Goal: Information Seeking & Learning: Learn about a topic

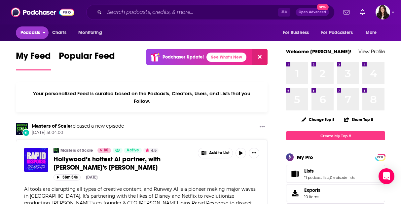
click at [41, 32] on button "Podcasts" at bounding box center [32, 32] width 33 height 13
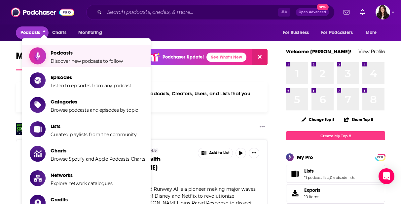
click at [66, 52] on span "Podcasts" at bounding box center [87, 53] width 72 height 6
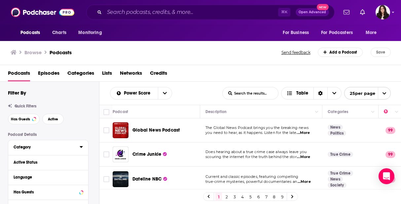
click at [80, 146] on icon at bounding box center [81, 146] width 3 height 5
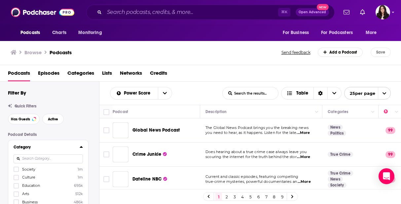
scroll to position [20, 0]
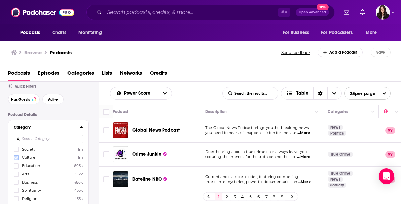
click at [15, 160] on label at bounding box center [16, 157] width 5 height 5
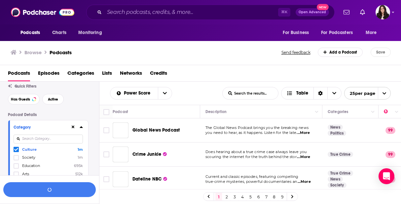
scroll to position [36, 0]
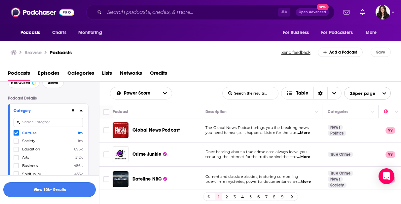
click at [53, 190] on button "View 10k+ Results" at bounding box center [49, 189] width 93 height 15
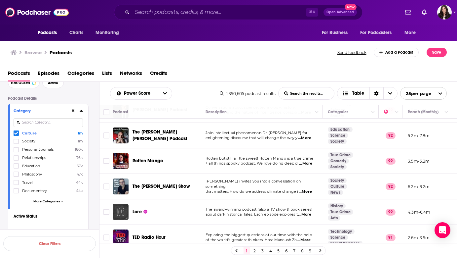
scroll to position [510, 0]
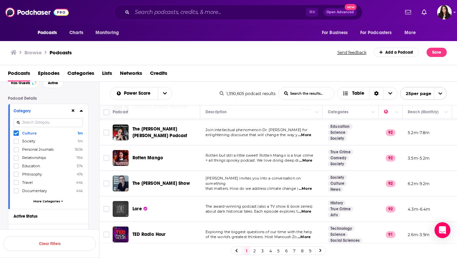
click at [255, 204] on link "2" at bounding box center [255, 250] width 7 height 8
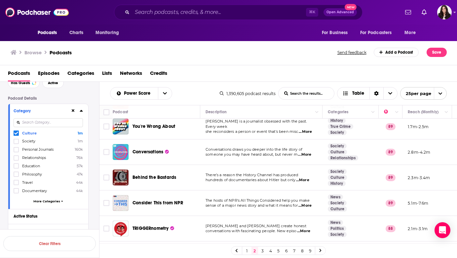
scroll to position [512, 0]
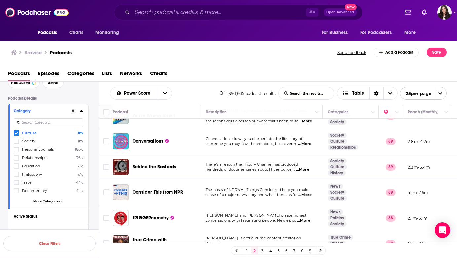
click at [262, 204] on link "3" at bounding box center [263, 250] width 7 height 8
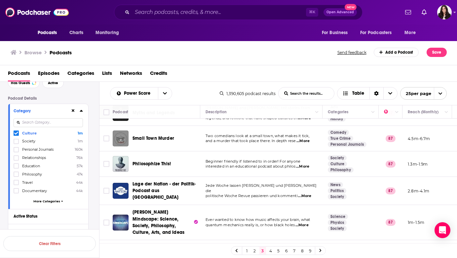
scroll to position [520, 0]
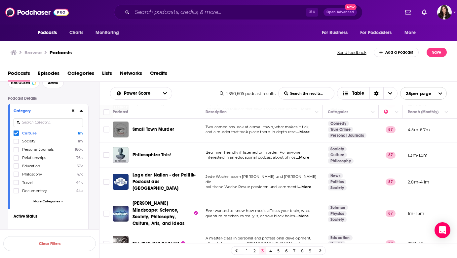
click at [271, 204] on link "4" at bounding box center [271, 250] width 7 height 8
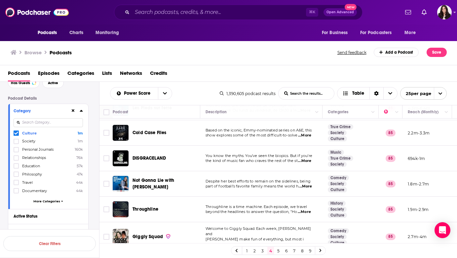
scroll to position [508, 0]
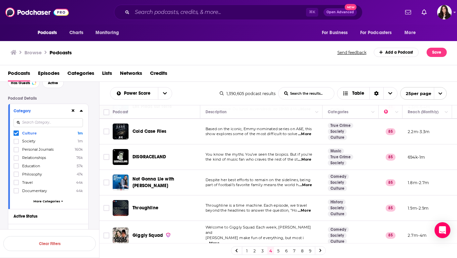
click at [278, 204] on link "5" at bounding box center [278, 250] width 7 height 8
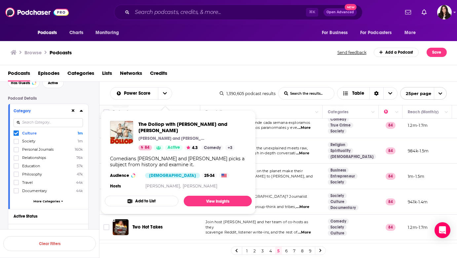
scroll to position [509, 0]
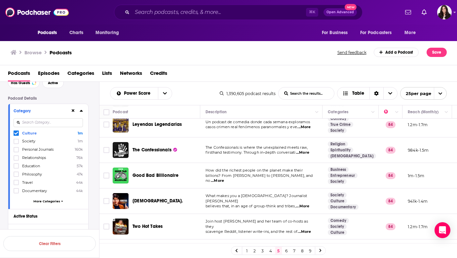
click at [286, 204] on link "6" at bounding box center [286, 250] width 7 height 8
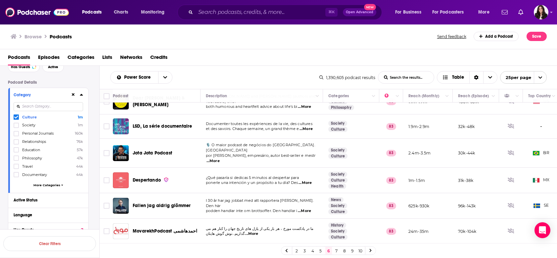
scroll to position [492, 0]
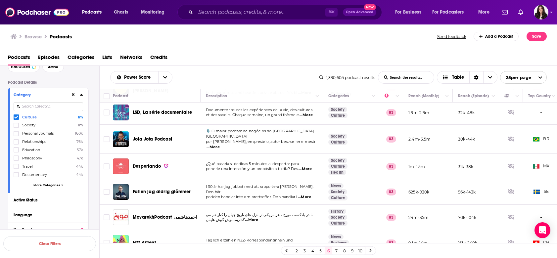
click at [337, 204] on link "7" at bounding box center [336, 251] width 7 height 8
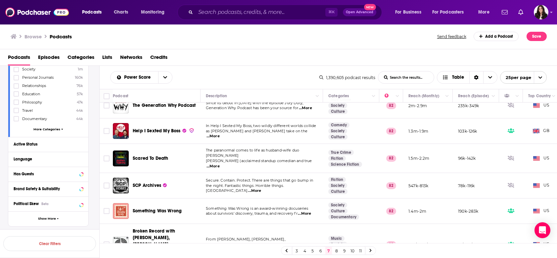
scroll to position [499, 0]
click at [335, 204] on link "8" at bounding box center [336, 251] width 7 height 8
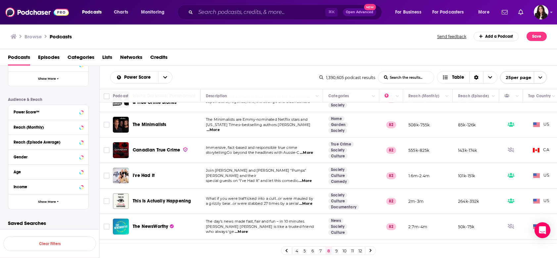
scroll to position [496, 0]
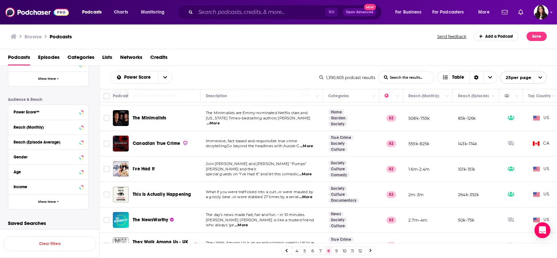
click at [336, 204] on link "9" at bounding box center [336, 251] width 7 height 8
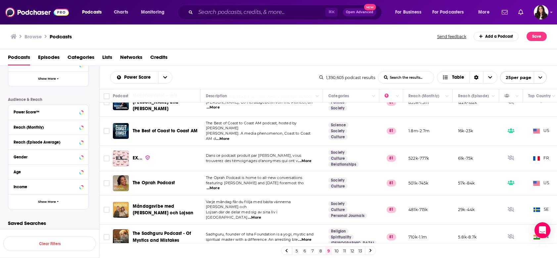
scroll to position [497, 0]
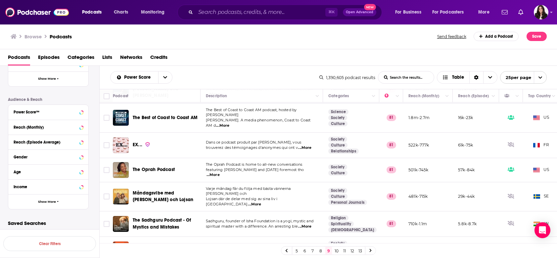
click at [337, 204] on link "10" at bounding box center [336, 251] width 7 height 8
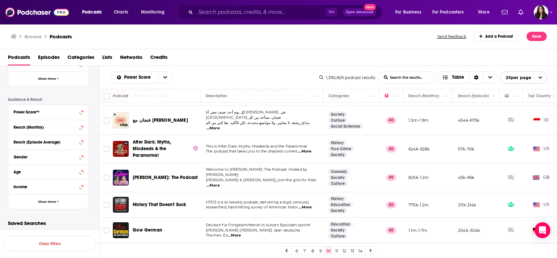
scroll to position [495, 0]
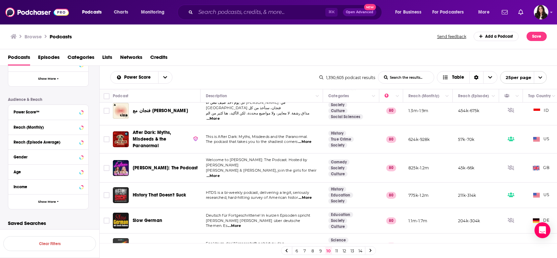
click at [337, 204] on link "11" at bounding box center [336, 251] width 7 height 8
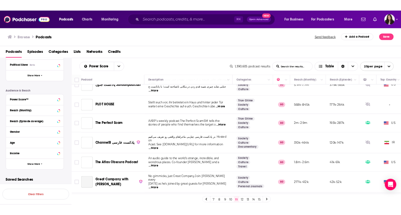
scroll to position [489, 0]
